Goal: Information Seeking & Learning: Understand process/instructions

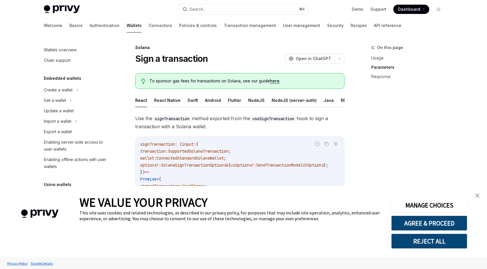
scroll to position [515, 0]
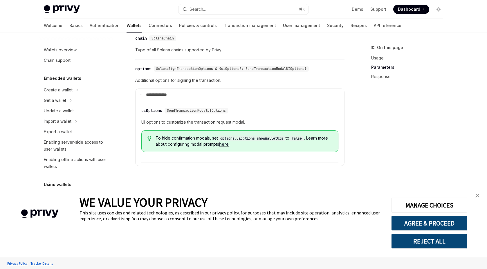
click at [251, 141] on code "options.uiOptions.showWalletUIs" at bounding box center [252, 139] width 68 height 6
copy code "uiOptions"
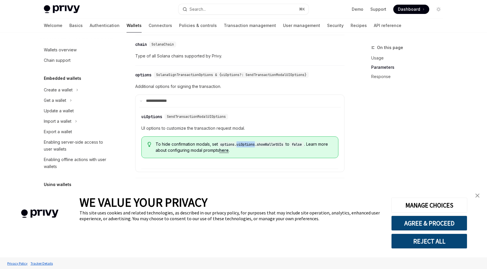
scroll to position [508, 0]
click at [266, 148] on code "options.uiOptions.showWalletUIs" at bounding box center [252, 145] width 68 height 6
copy code "showWalletUIs"
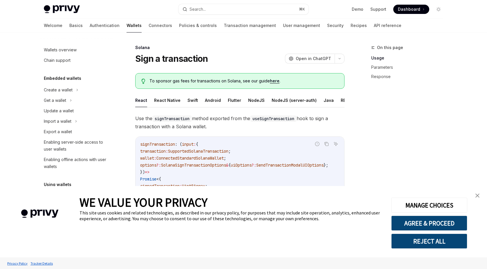
scroll to position [1, 0]
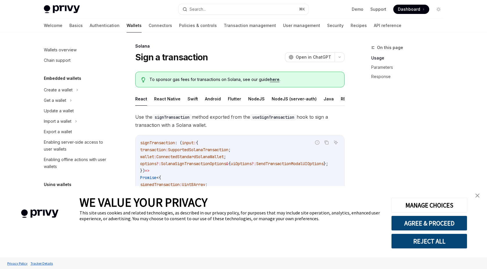
click at [476, 192] on link "close banner" at bounding box center [478, 196] width 12 height 12
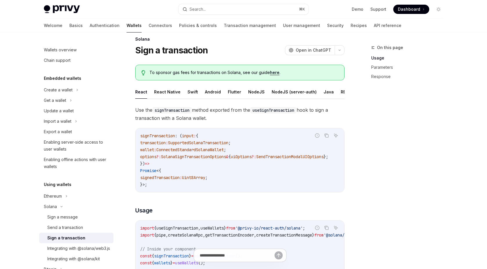
scroll to position [10, 0]
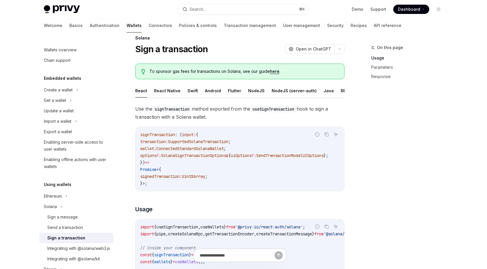
click at [274, 71] on link "here" at bounding box center [275, 71] width 10 height 5
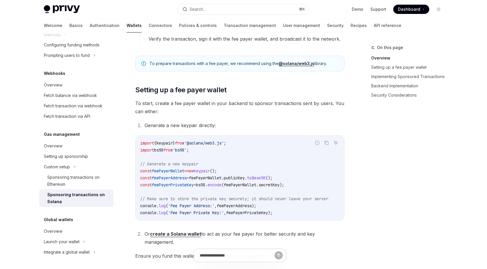
scroll to position [241, 0]
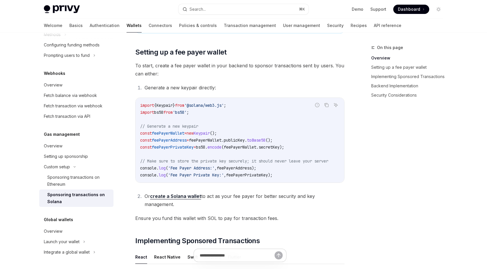
type textarea "*"
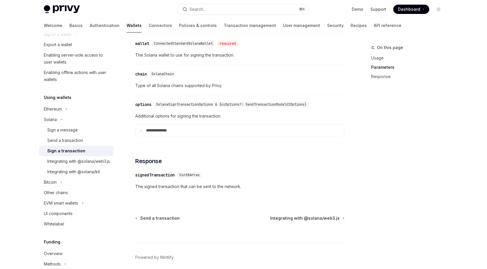
scroll to position [472, 0]
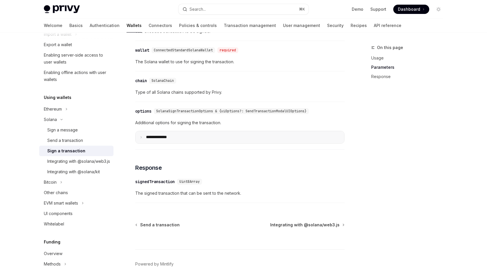
click at [187, 141] on summary "**** *********" at bounding box center [240, 137] width 209 height 12
